Goal: Transaction & Acquisition: Purchase product/service

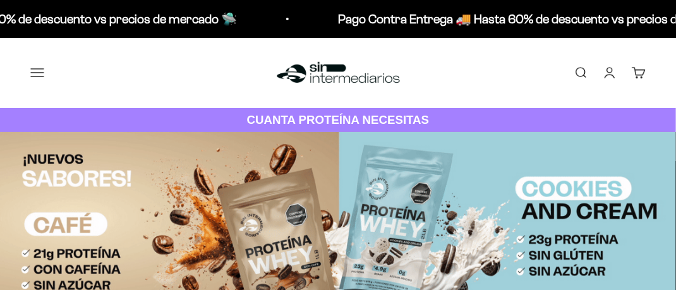
click at [35, 77] on button "Menú" at bounding box center [37, 73] width 14 height 14
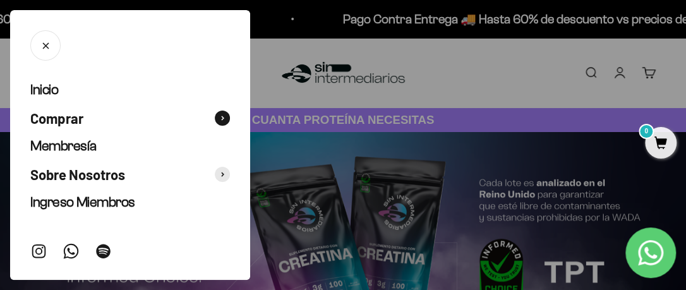
click at [68, 121] on span "Comprar" at bounding box center [56, 118] width 53 height 18
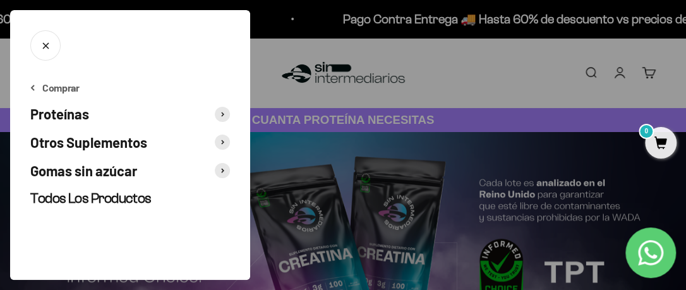
click at [67, 118] on span "Proteínas" at bounding box center [59, 114] width 59 height 18
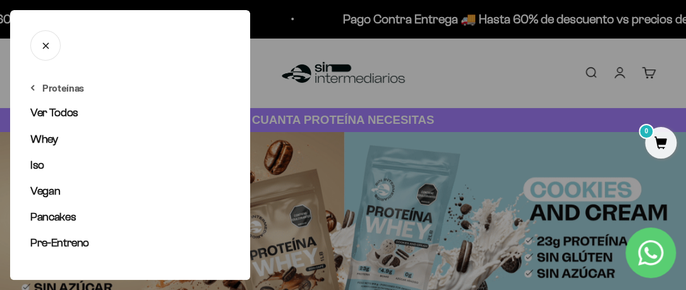
click at [67, 118] on span "Ver Todos" at bounding box center [54, 112] width 48 height 13
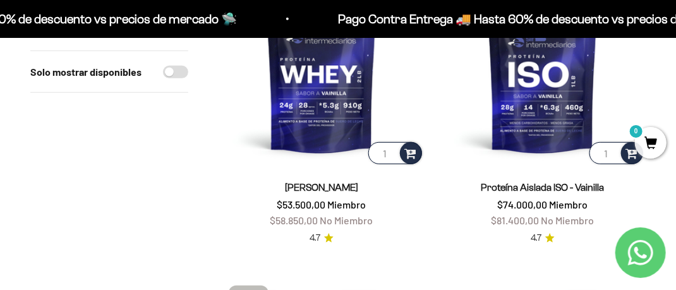
scroll to position [226, 0]
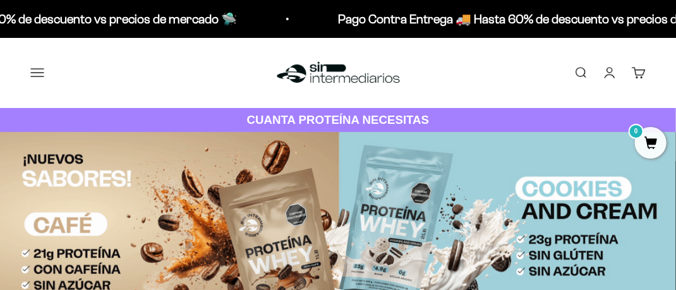
click at [38, 70] on button "Menú" at bounding box center [37, 73] width 14 height 14
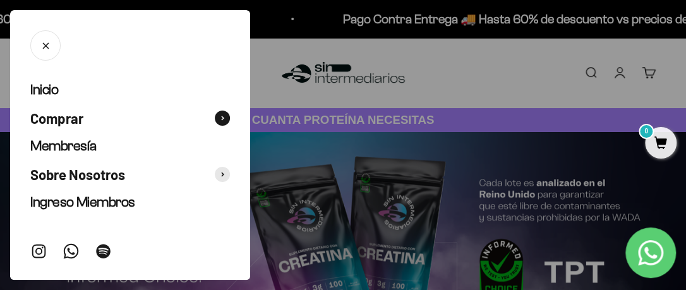
click at [222, 116] on icon at bounding box center [222, 118] width 3 height 5
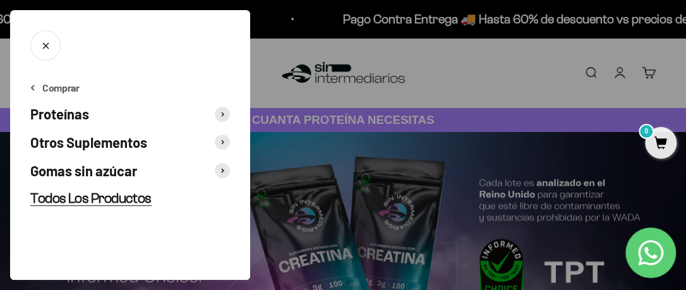
click at [127, 198] on span "Todos Los Productos" at bounding box center [90, 198] width 121 height 16
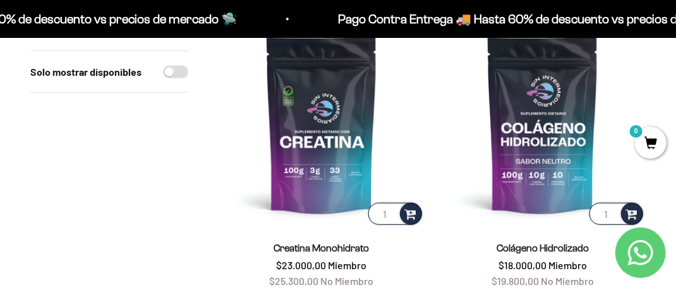
scroll to position [158, 0]
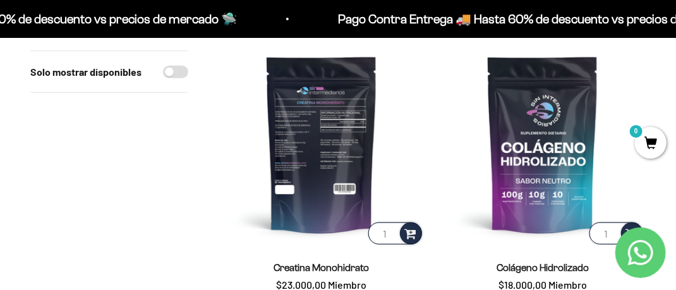
click at [360, 103] on img at bounding box center [322, 144] width 206 height 206
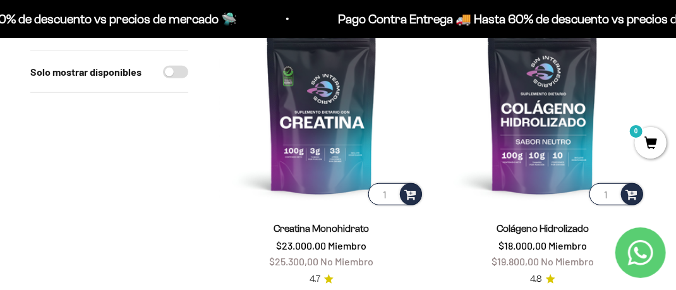
scroll to position [207, 0]
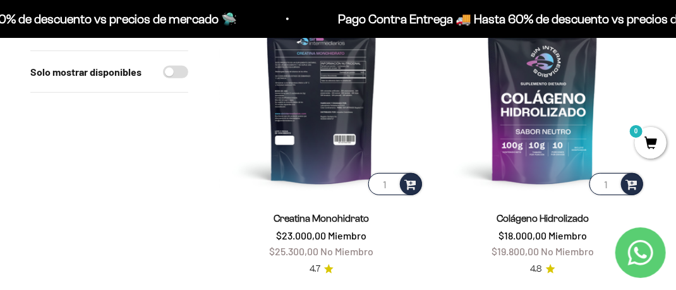
click at [344, 93] on img at bounding box center [322, 95] width 206 height 206
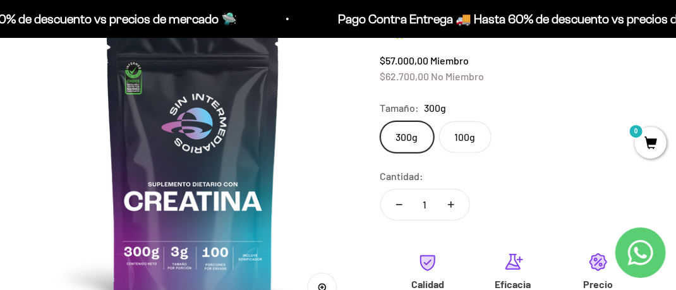
scroll to position [173, 0]
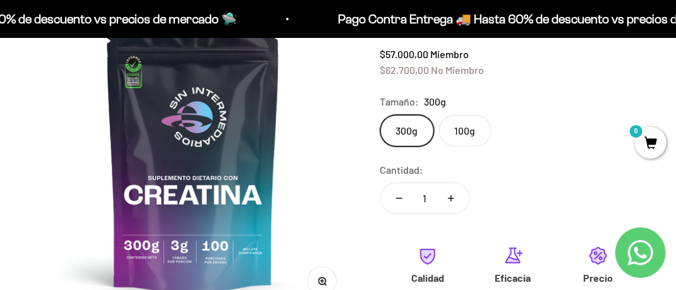
click at [459, 133] on label "100g" at bounding box center [465, 131] width 52 height 32
click at [380, 115] on input "100g" at bounding box center [380, 114] width 1 height 1
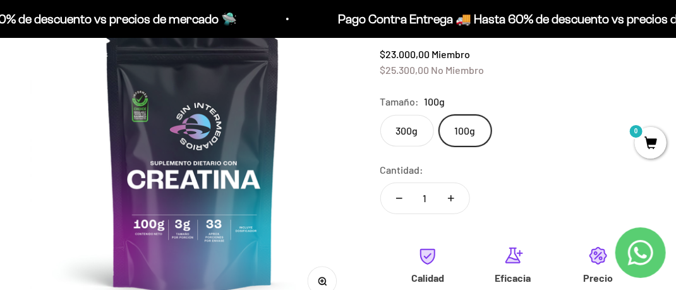
click at [399, 125] on label "300g" at bounding box center [407, 131] width 54 height 32
click at [380, 115] on input "300g" at bounding box center [380, 114] width 1 height 1
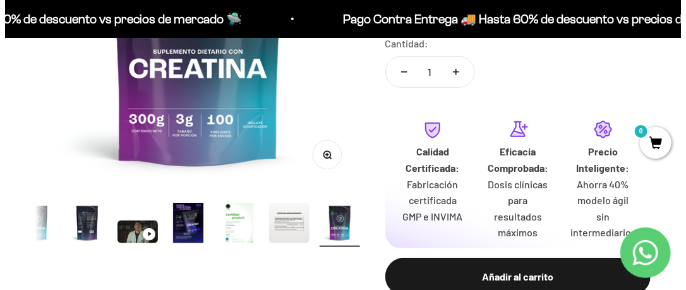
scroll to position [306, 0]
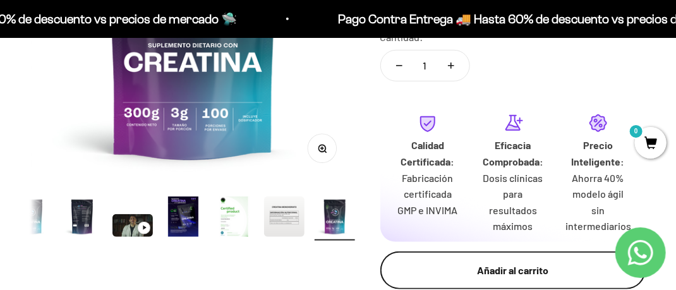
click at [518, 260] on button "Añadir al carrito" at bounding box center [512, 270] width 265 height 38
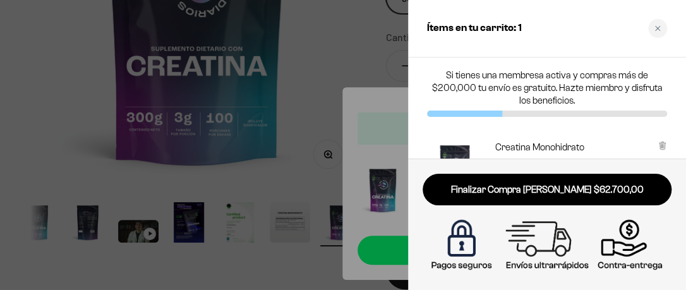
click at [347, 65] on div at bounding box center [343, 145] width 686 height 290
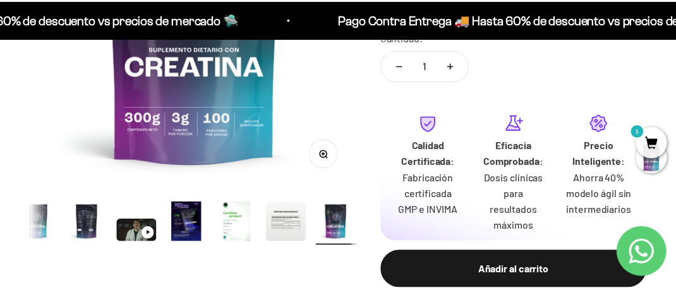
scroll to position [0, 2658]
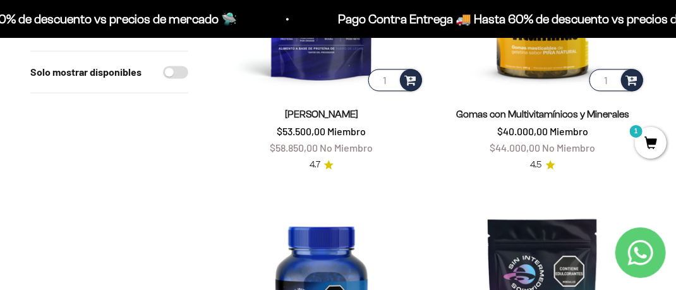
scroll to position [892, 0]
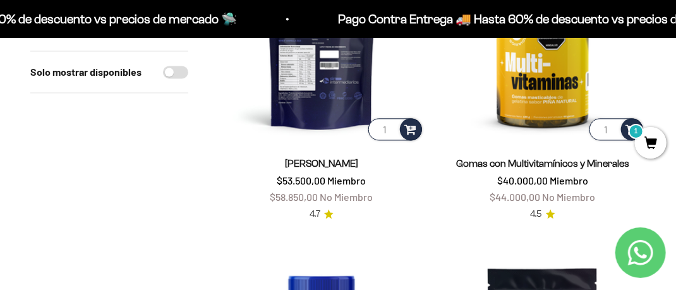
click at [322, 50] on img at bounding box center [322, 40] width 206 height 206
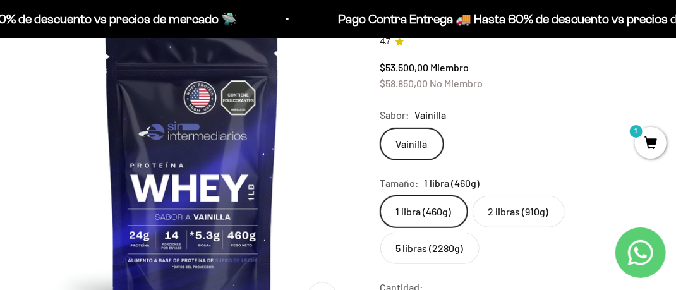
scroll to position [165, 0]
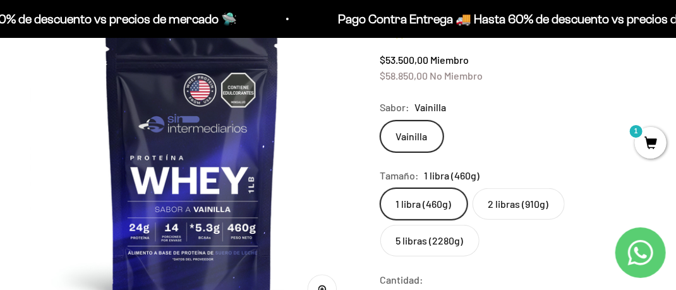
click at [498, 203] on label "2 libras (910g)" at bounding box center [519, 204] width 92 height 32
click at [380, 188] on input "2 libras (910g)" at bounding box center [380, 188] width 1 height 1
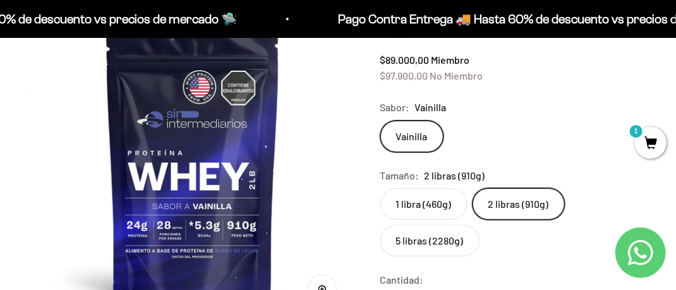
click at [442, 196] on label "1 libra (460g)" at bounding box center [423, 204] width 87 height 32
click at [380, 188] on input "1 libra (460g)" at bounding box center [380, 188] width 1 height 1
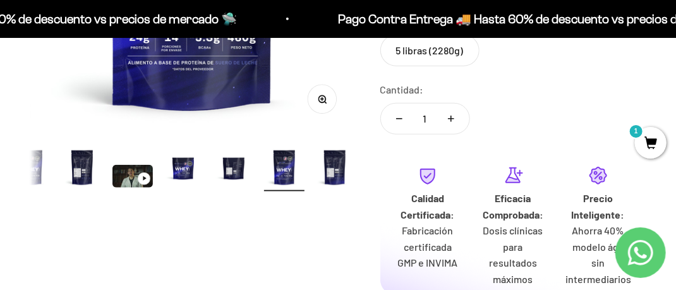
scroll to position [370, 0]
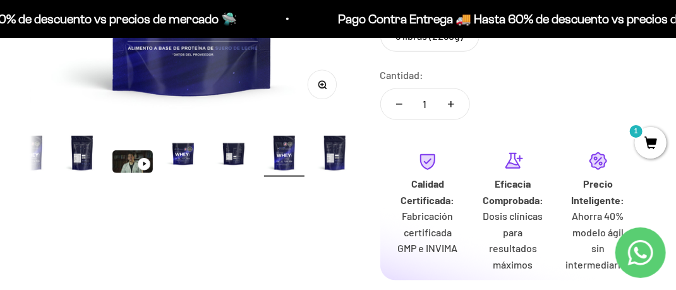
click at [387, 104] on button "Reducir cantidad" at bounding box center [399, 104] width 37 height 30
click at [399, 104] on icon "Reducir cantidad" at bounding box center [399, 104] width 6 height 1
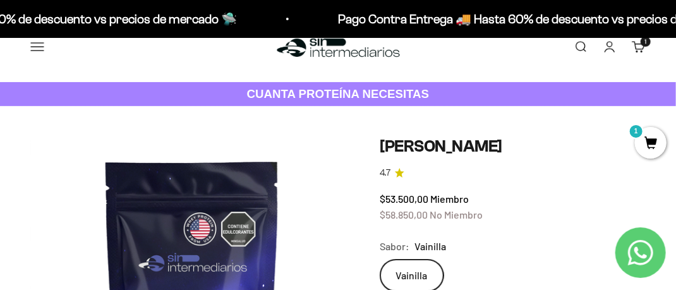
scroll to position [40, 0]
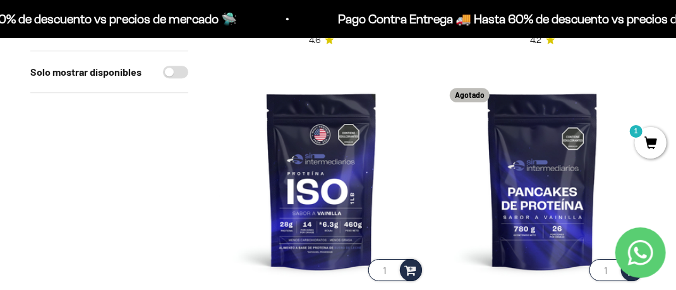
scroll to position [1410, 0]
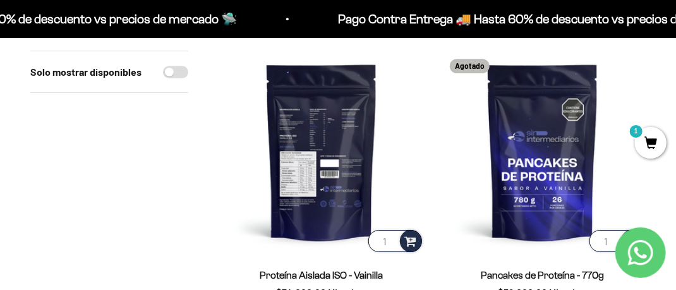
click at [316, 153] on img at bounding box center [322, 152] width 206 height 206
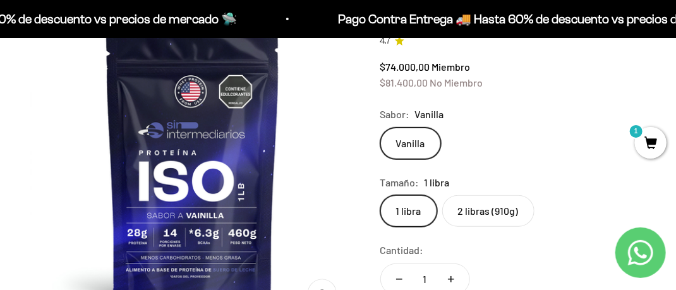
click at [478, 217] on label "2 libras (910g)" at bounding box center [488, 211] width 92 height 32
click at [380, 195] on input "2 libras (910g)" at bounding box center [380, 195] width 1 height 1
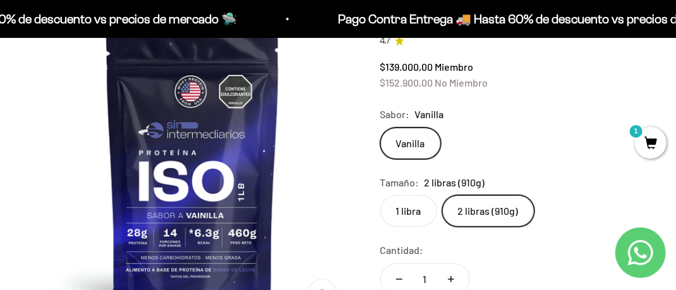
click at [405, 212] on label "1 libra" at bounding box center [408, 211] width 57 height 32
click at [380, 195] on input "1 libra" at bounding box center [380, 195] width 1 height 1
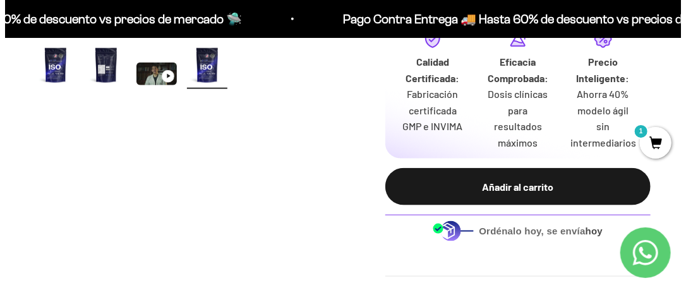
scroll to position [390, 0]
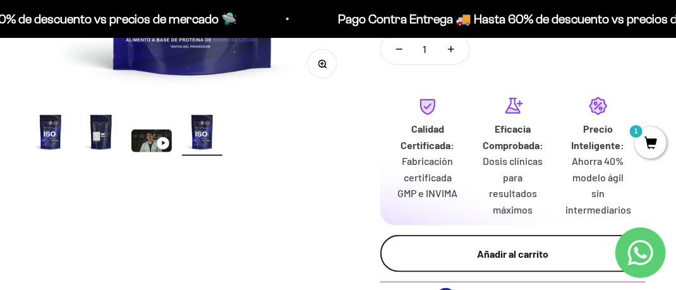
click at [520, 256] on div "Añadir al carrito" at bounding box center [513, 254] width 215 height 16
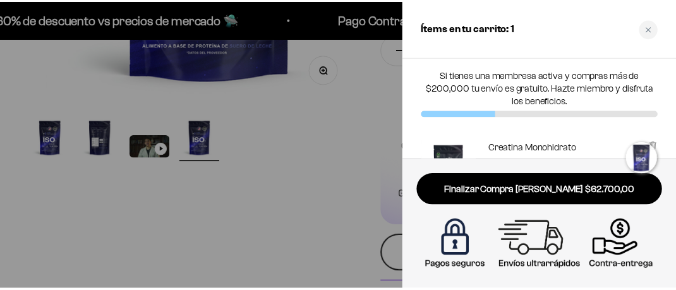
scroll to position [0, 1012]
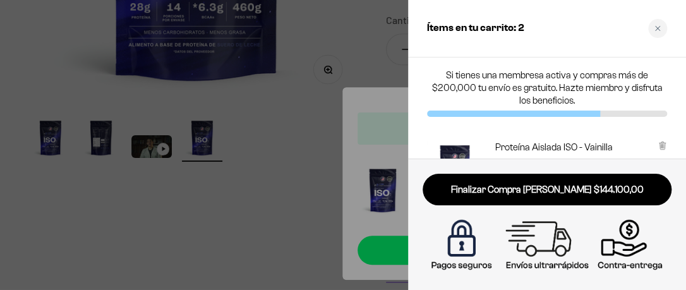
drag, startPoint x: 493, startPoint y: 127, endPoint x: 485, endPoint y: 75, distance: 53.0
click at [485, 75] on div "Si tienes una membresa activa y compras más de $200,000 tu envío es gratuito. H…" at bounding box center [547, 92] width 278 height 71
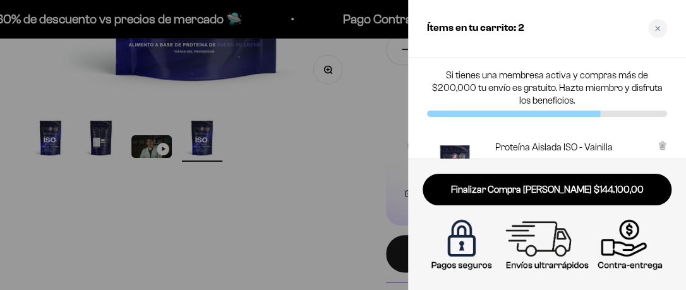
click at [375, 81] on div at bounding box center [343, 145] width 686 height 290
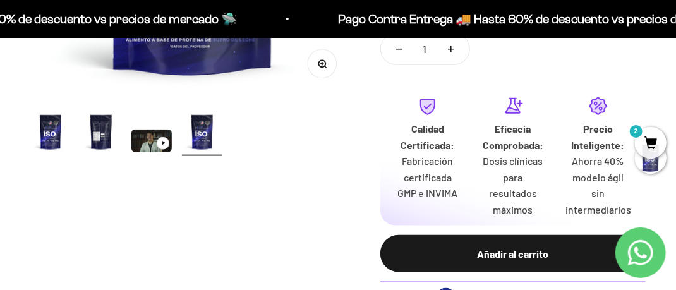
scroll to position [0, 996]
click at [653, 142] on span "2" at bounding box center [651, 143] width 32 height 32
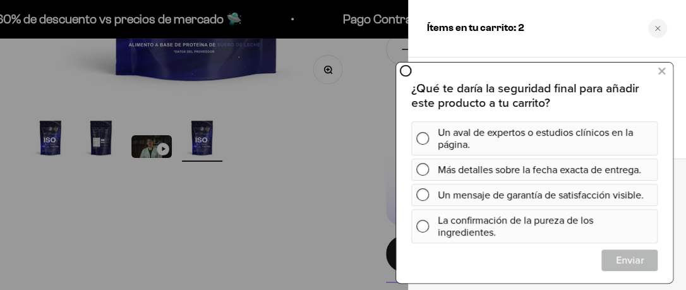
click at [675, 45] on div "Ítems en tu carrito: 2" at bounding box center [547, 28] width 278 height 57
click at [522, 39] on div "Ítems en tu carrito: 2" at bounding box center [547, 28] width 278 height 57
click at [343, 124] on div at bounding box center [343, 145] width 686 height 290
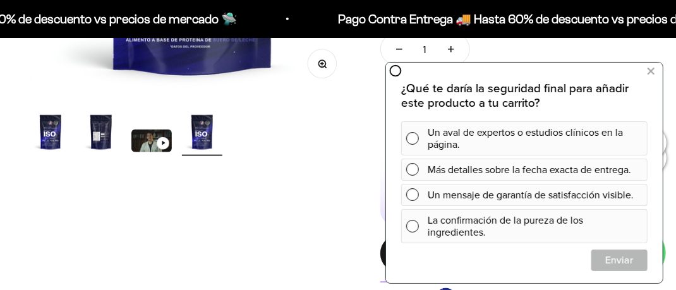
click at [323, 164] on div "Zoom Ir al artículo 1 Ir al artículo 2 Ir al artículo 3 Ir al artículo 4 Proteí…" at bounding box center [337, 58] width 615 height 572
click at [650, 73] on icon at bounding box center [651, 71] width 7 height 16
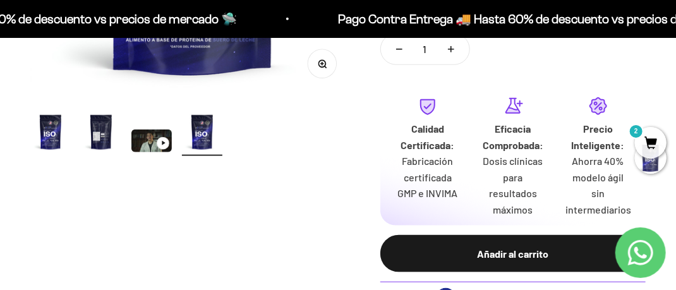
click at [644, 141] on span "2" at bounding box center [651, 143] width 32 height 32
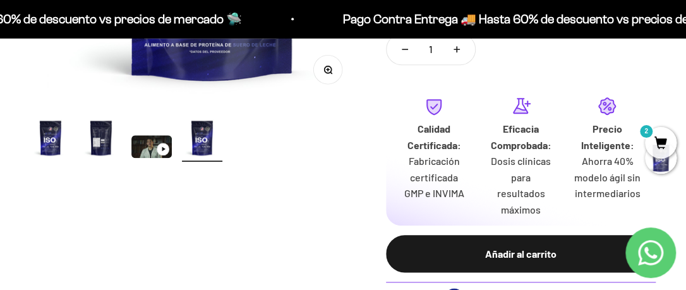
scroll to position [0, 1012]
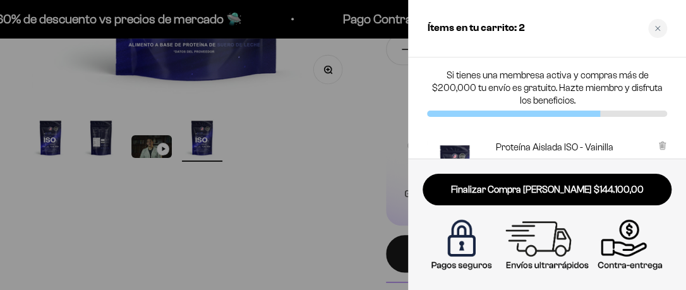
click at [617, 142] on div "Proteína Aislada ISO - [PERSON_NAME] : [PERSON_NAME] : 1 libra" at bounding box center [581, 163] width 172 height 45
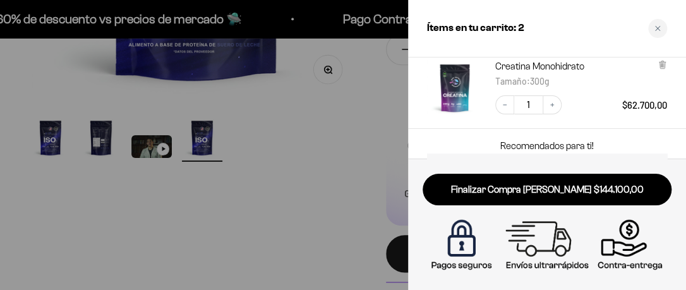
scroll to position [202, 0]
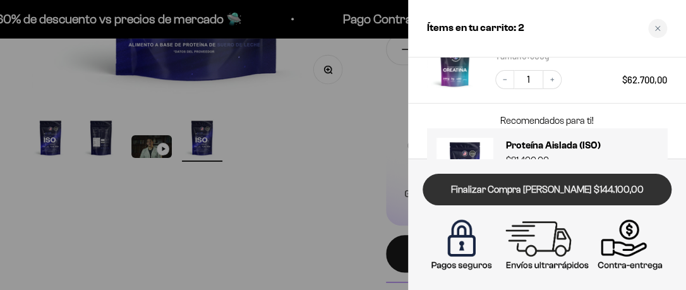
click at [560, 177] on link "Finalizar Compra [PERSON_NAME] $144.100,00" at bounding box center [547, 190] width 249 height 32
